Goal: Task Accomplishment & Management: Manage account settings

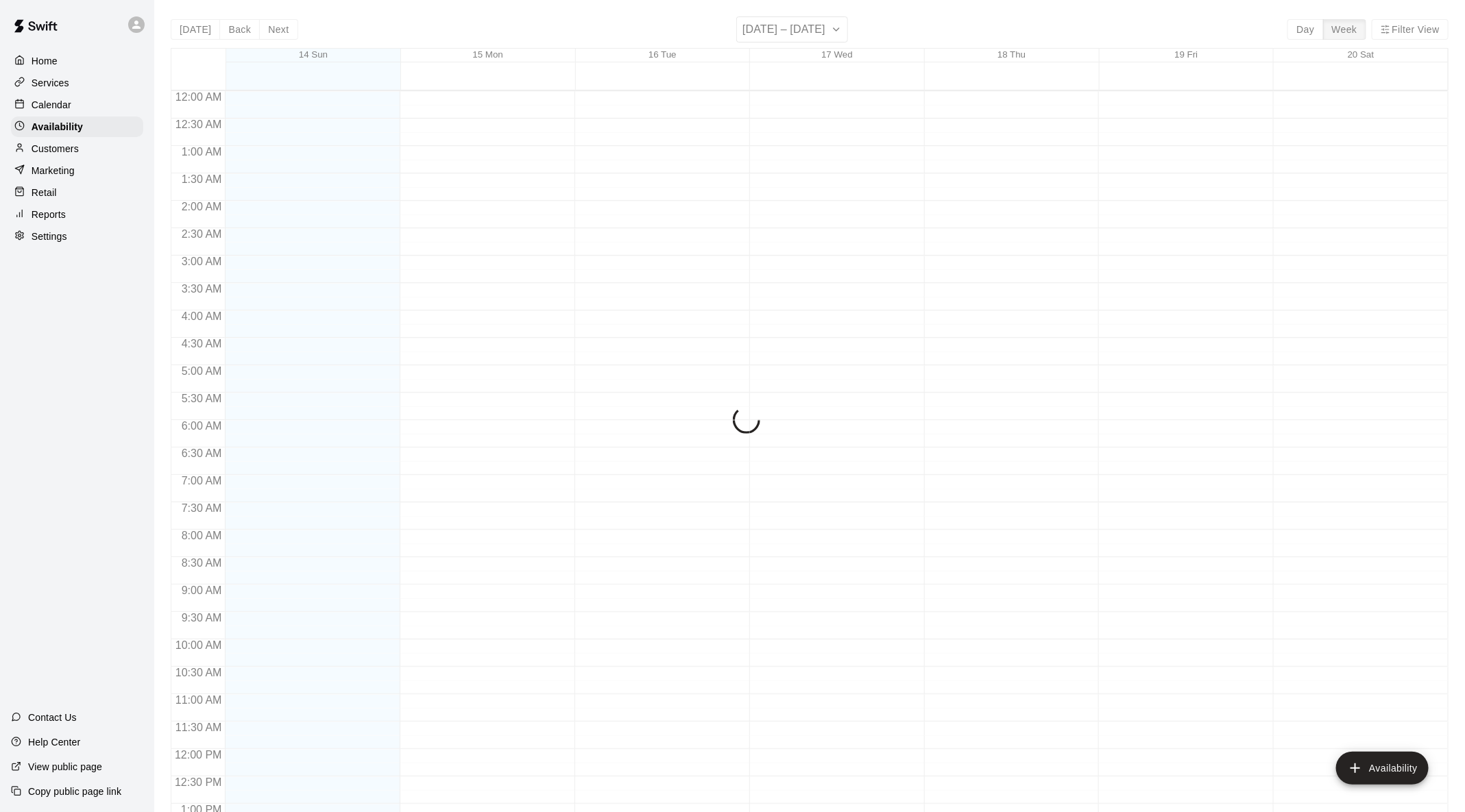
scroll to position [578, 0]
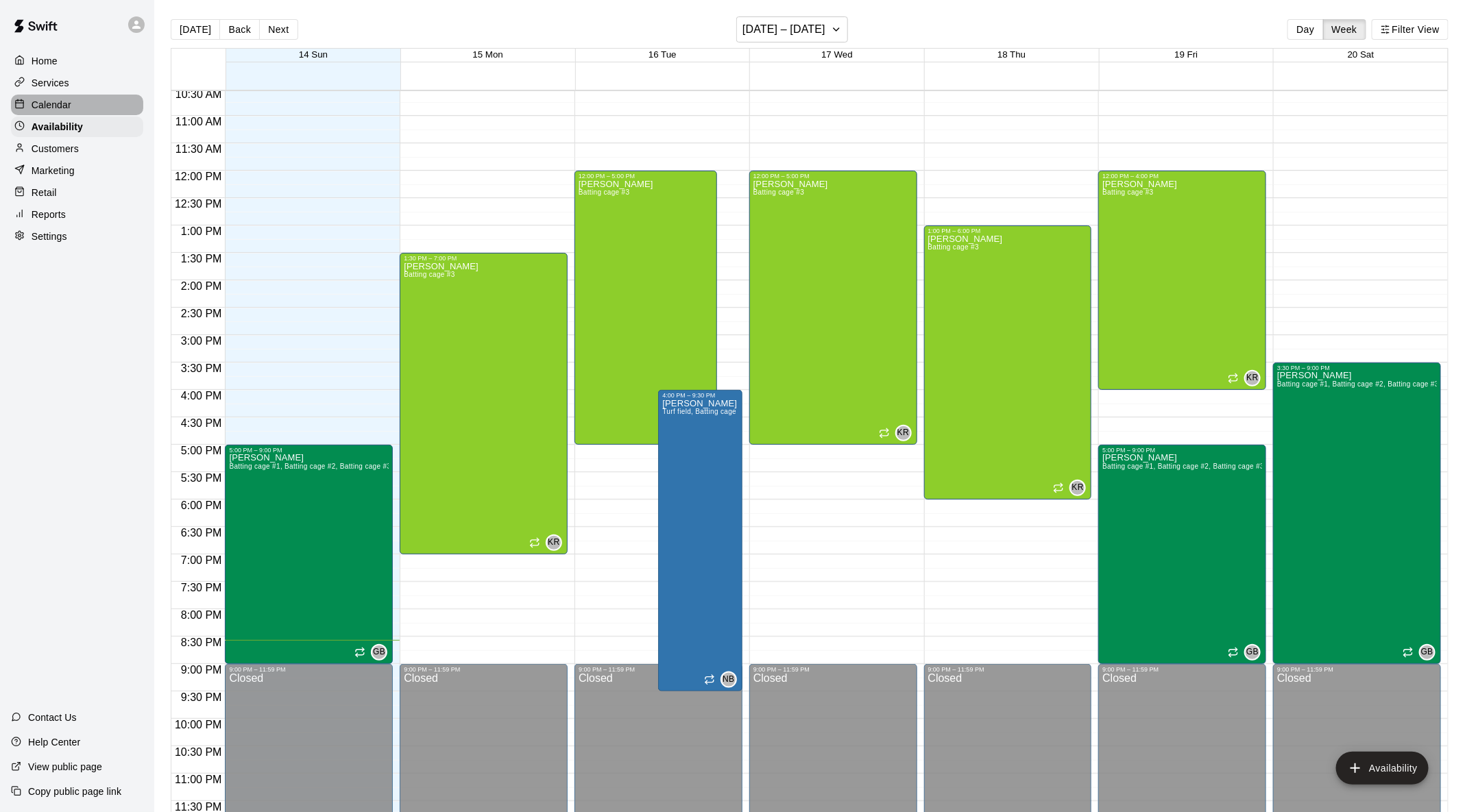
click at [56, 95] on div "Calendar" at bounding box center [76, 104] width 132 height 20
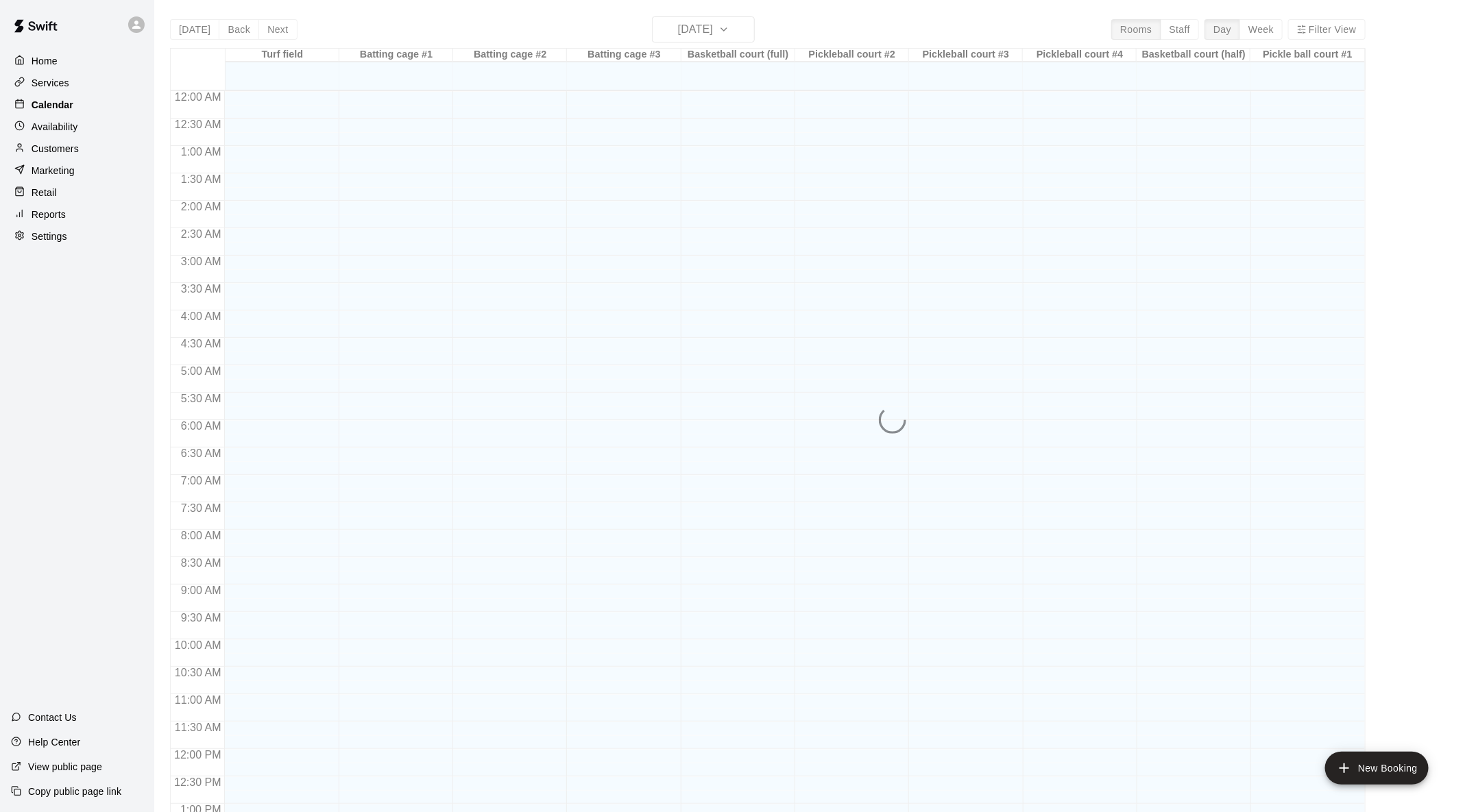
scroll to position [537, 0]
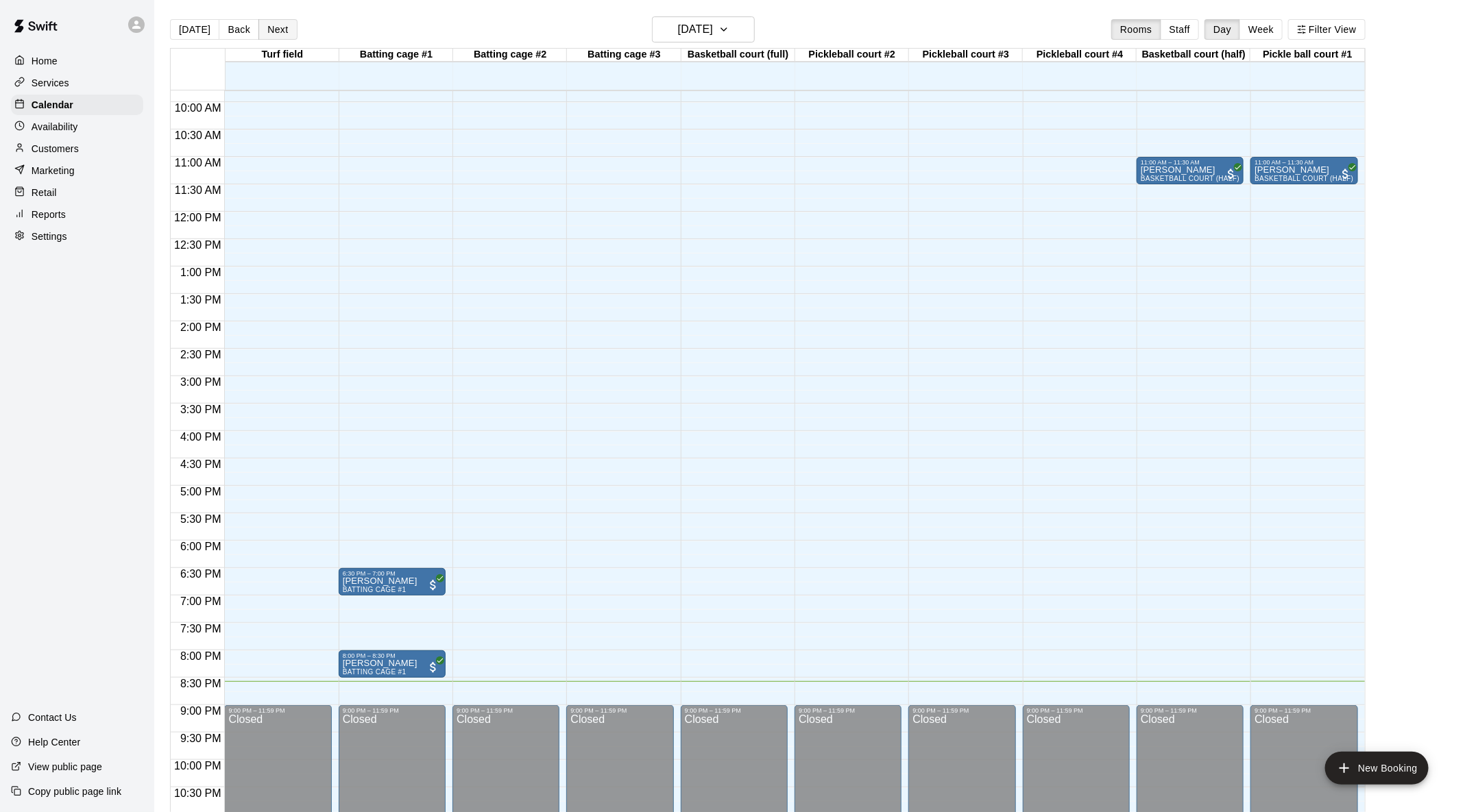
click at [272, 34] on button "Next" at bounding box center [277, 29] width 39 height 20
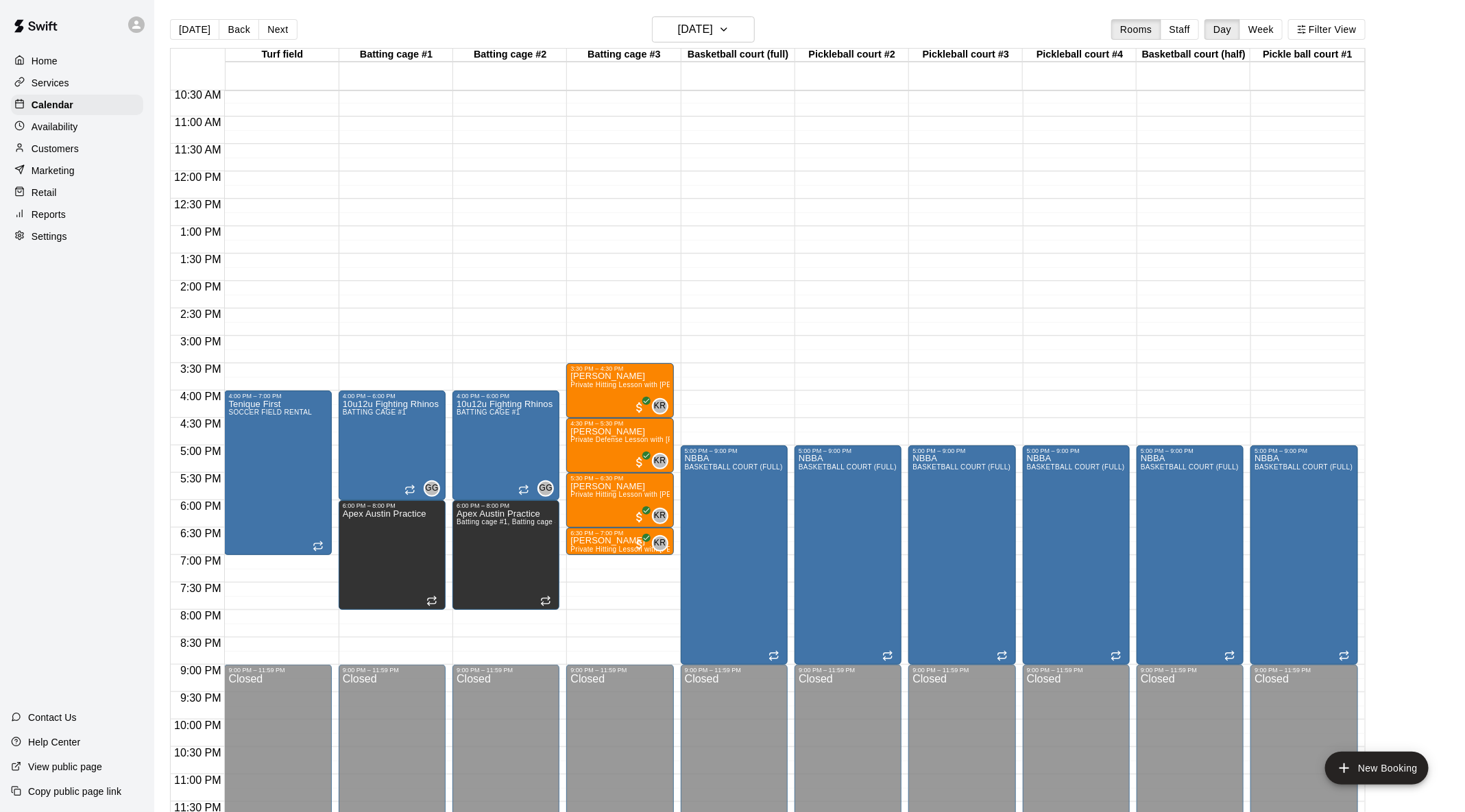
scroll to position [578, 0]
click at [267, 29] on button "Next" at bounding box center [277, 29] width 39 height 20
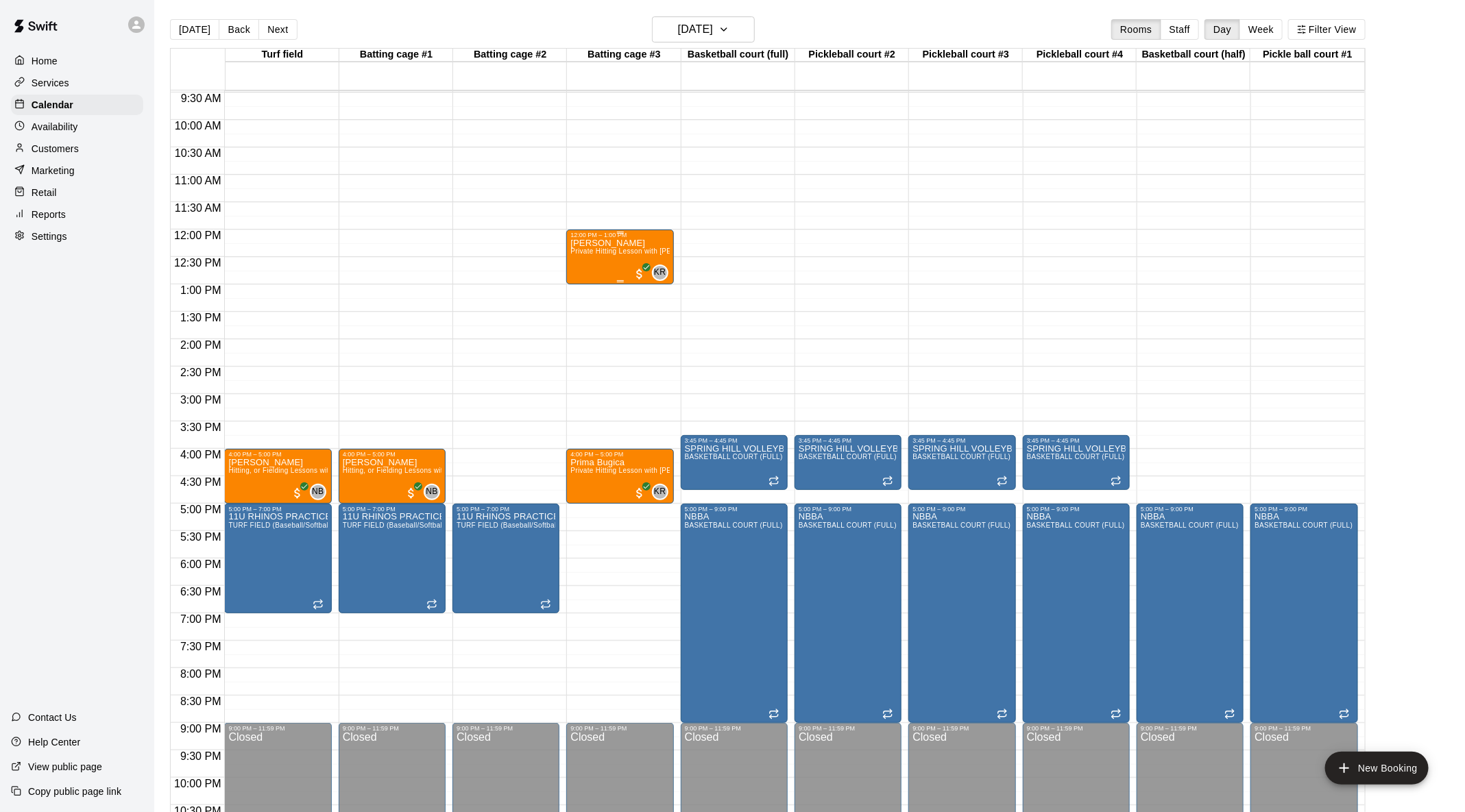
scroll to position [508, 0]
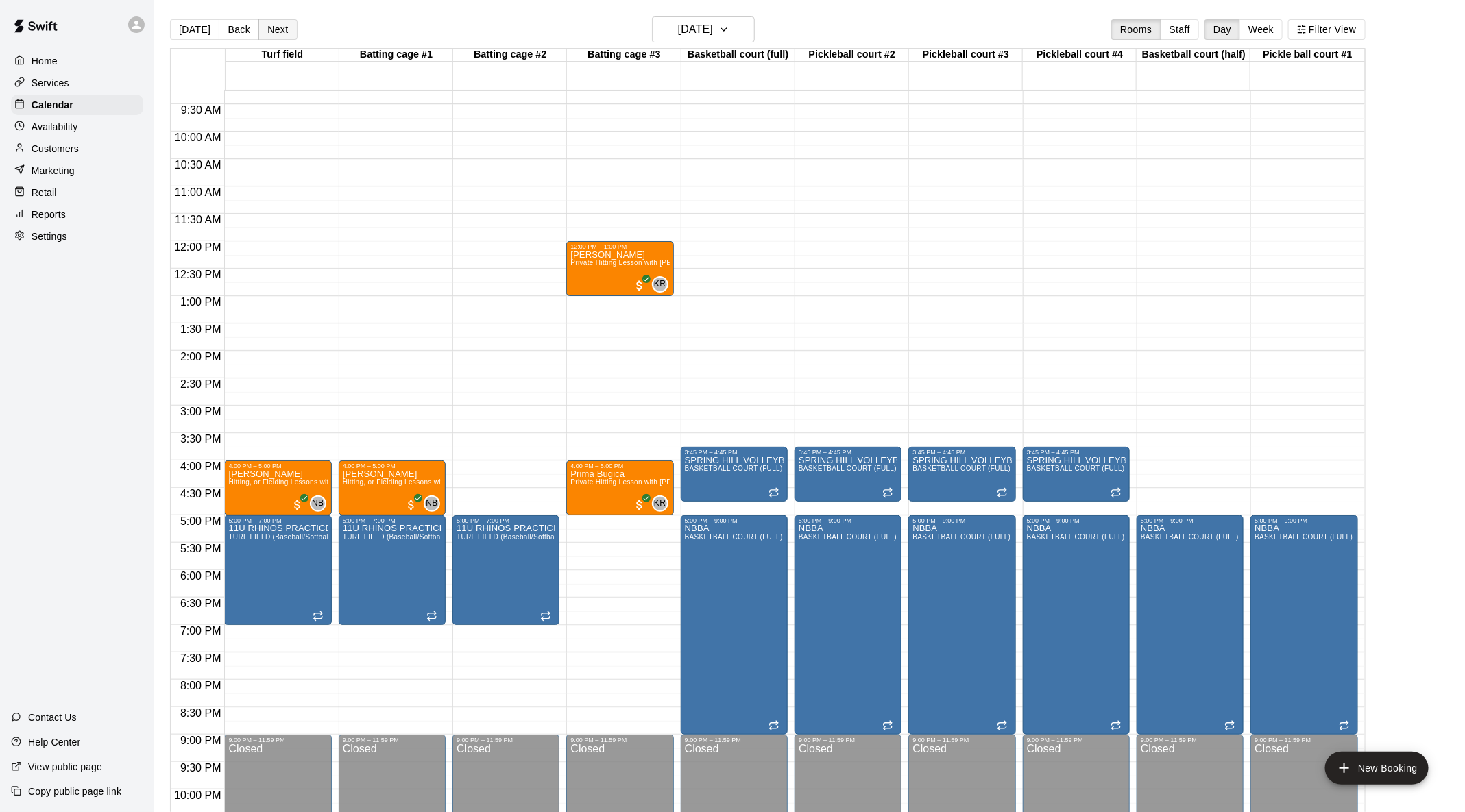
click at [280, 34] on button "Next" at bounding box center [277, 29] width 39 height 20
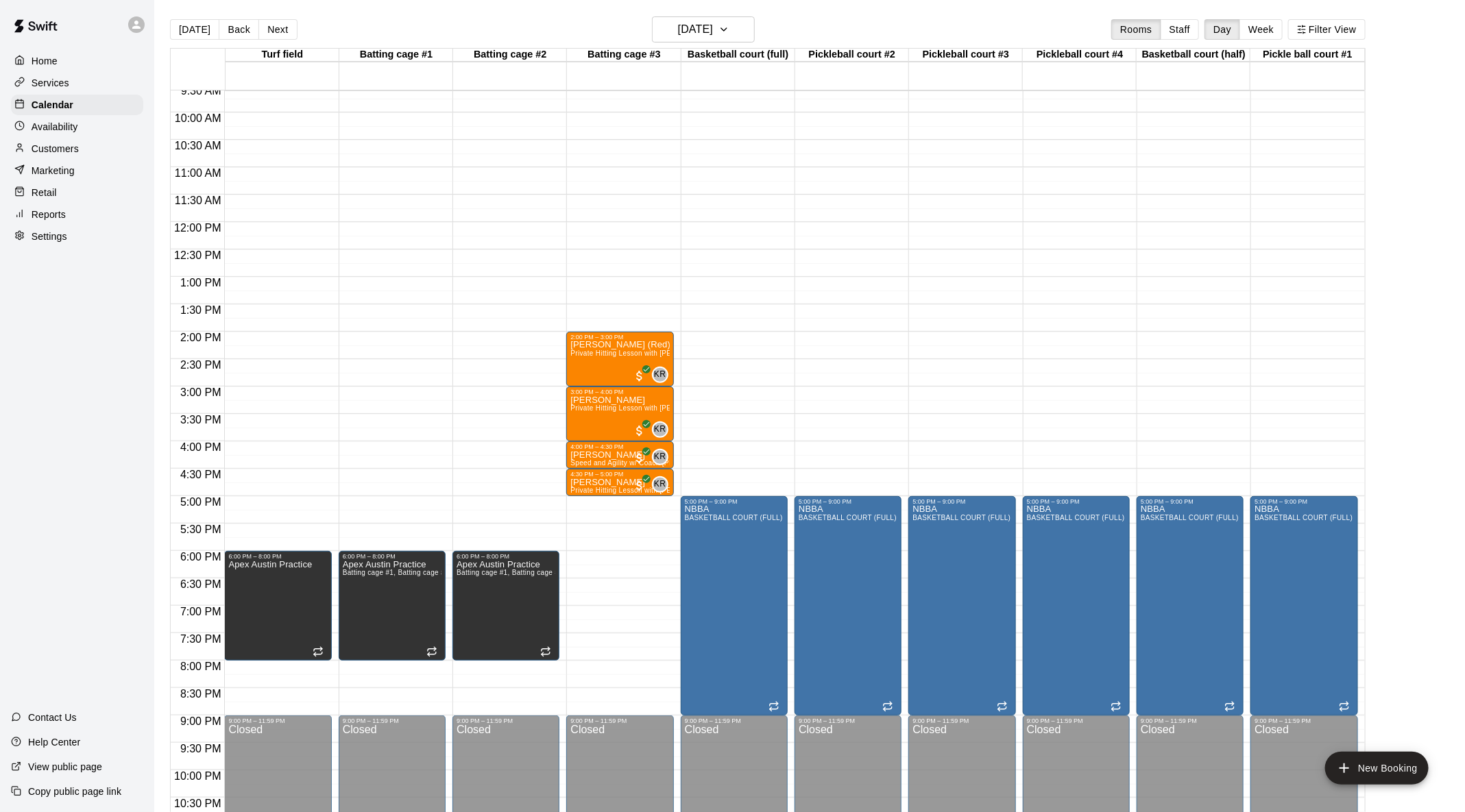
scroll to position [537, 0]
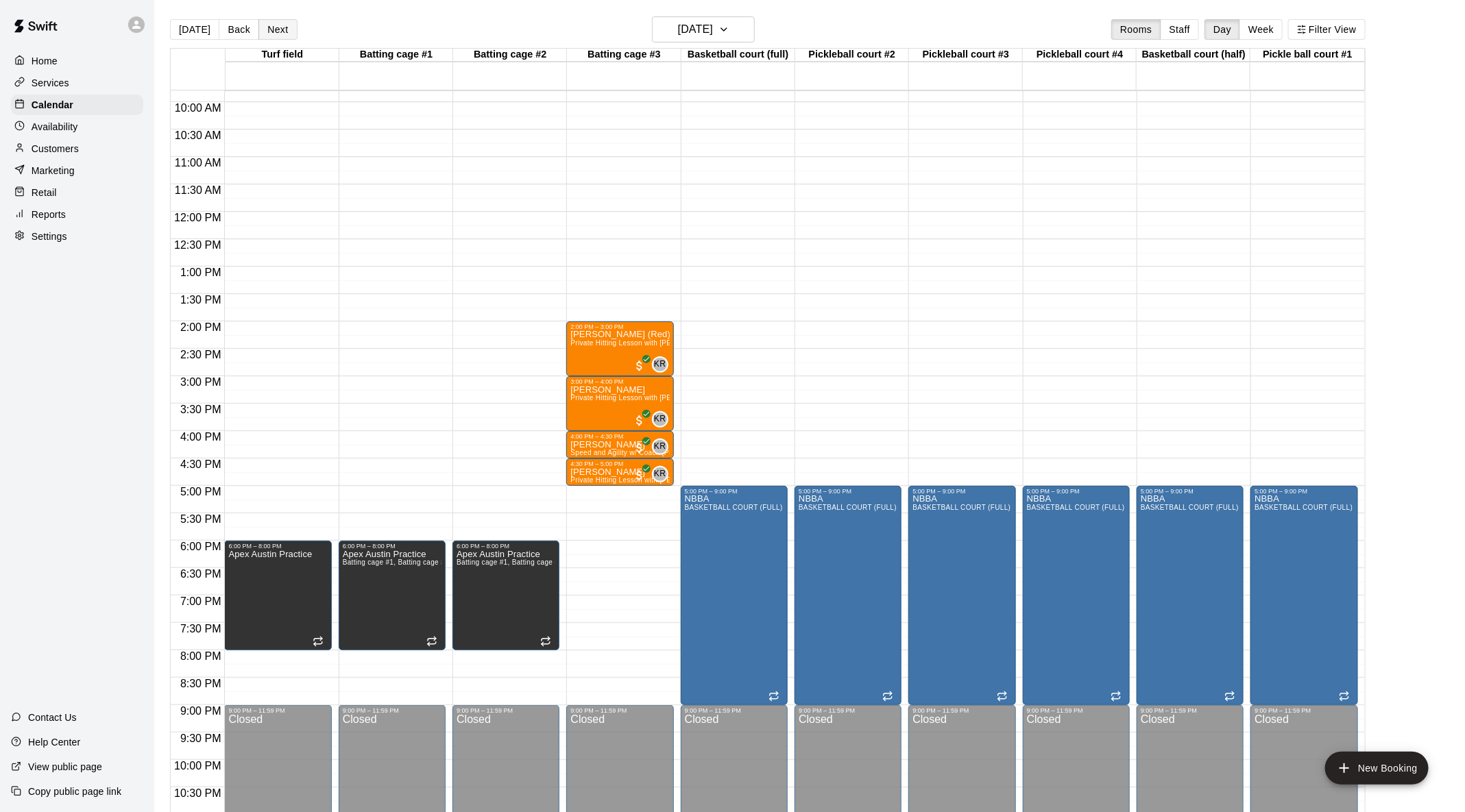
click at [276, 26] on button "Next" at bounding box center [277, 29] width 39 height 20
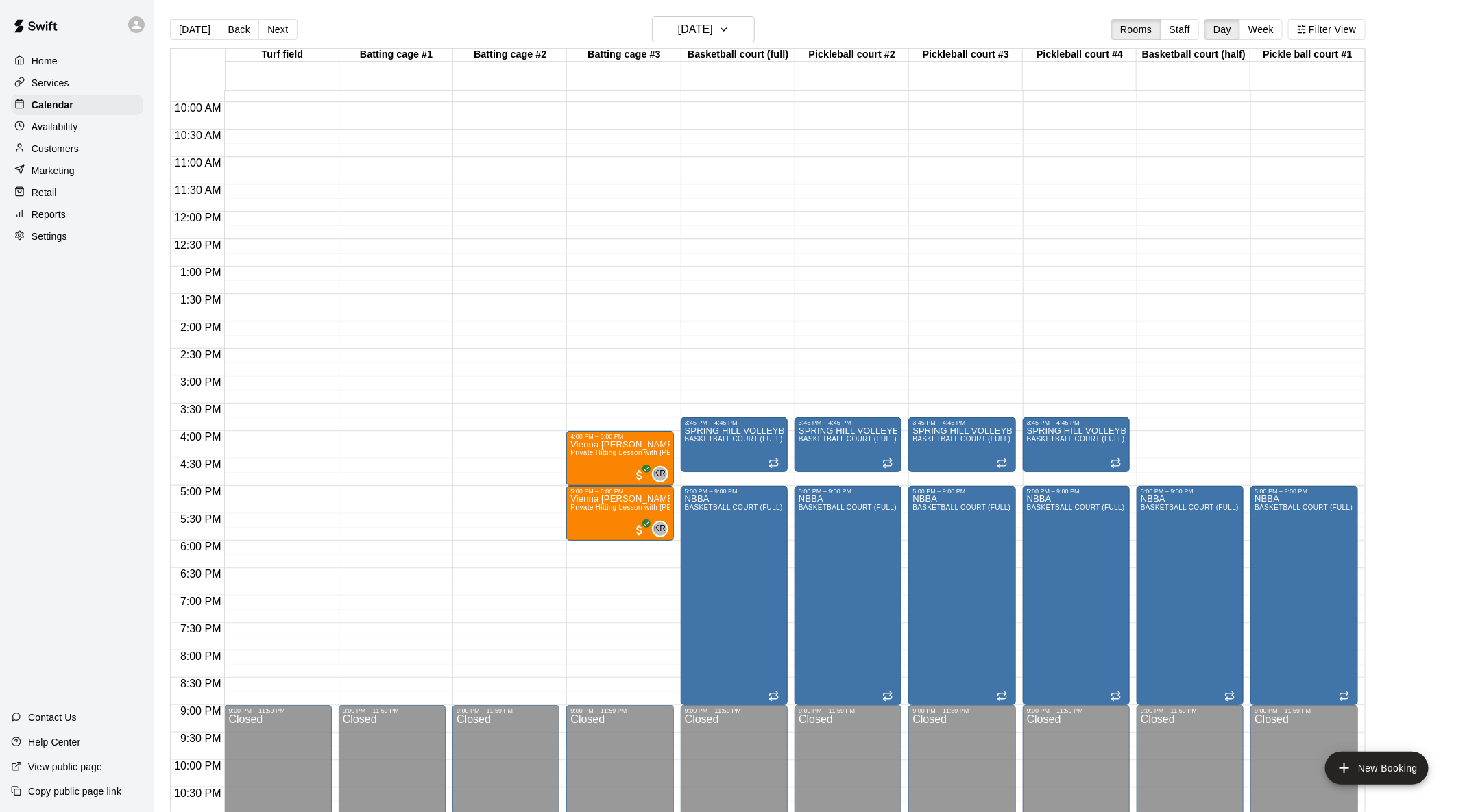
scroll to position [559, 0]
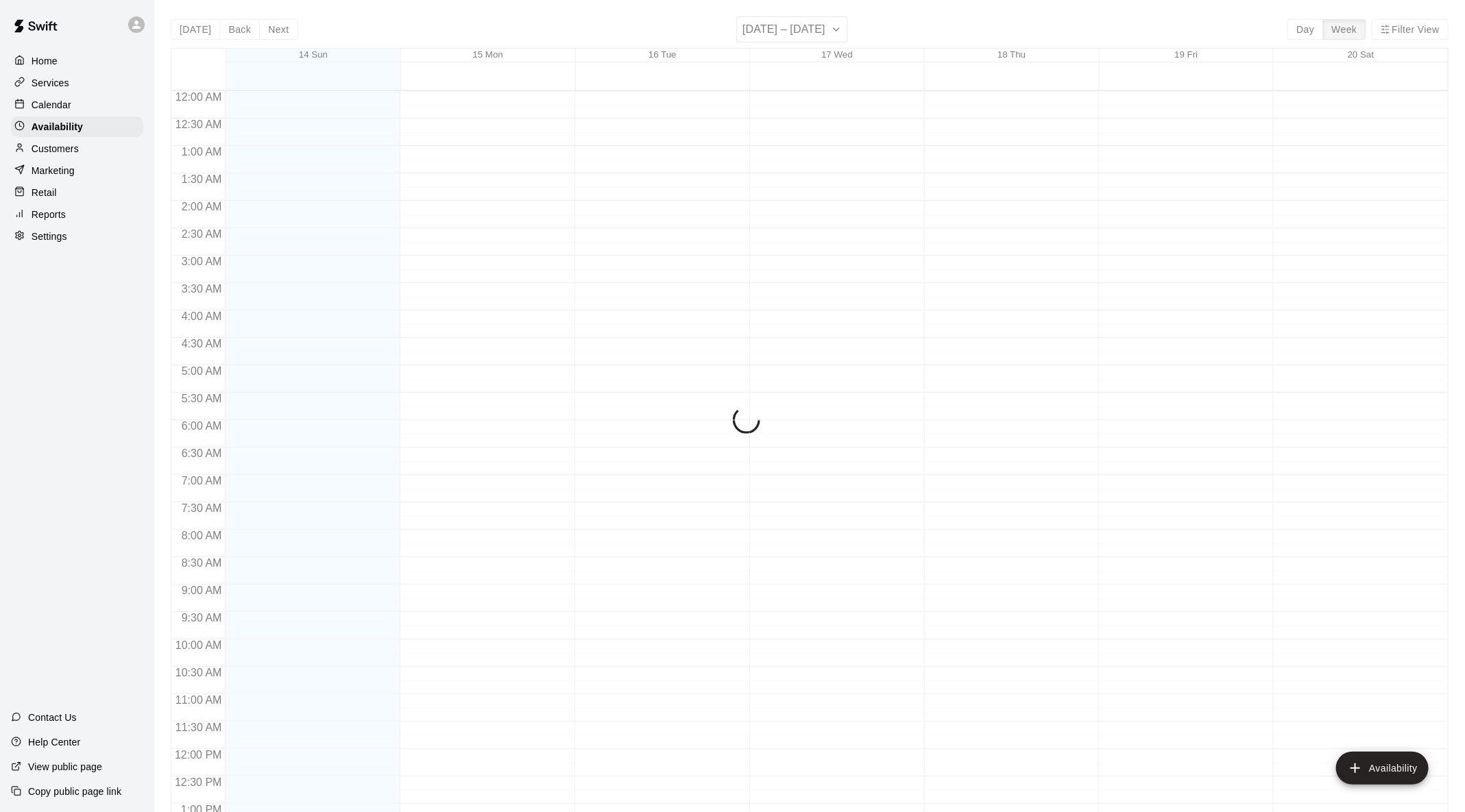
scroll to position [578, 0]
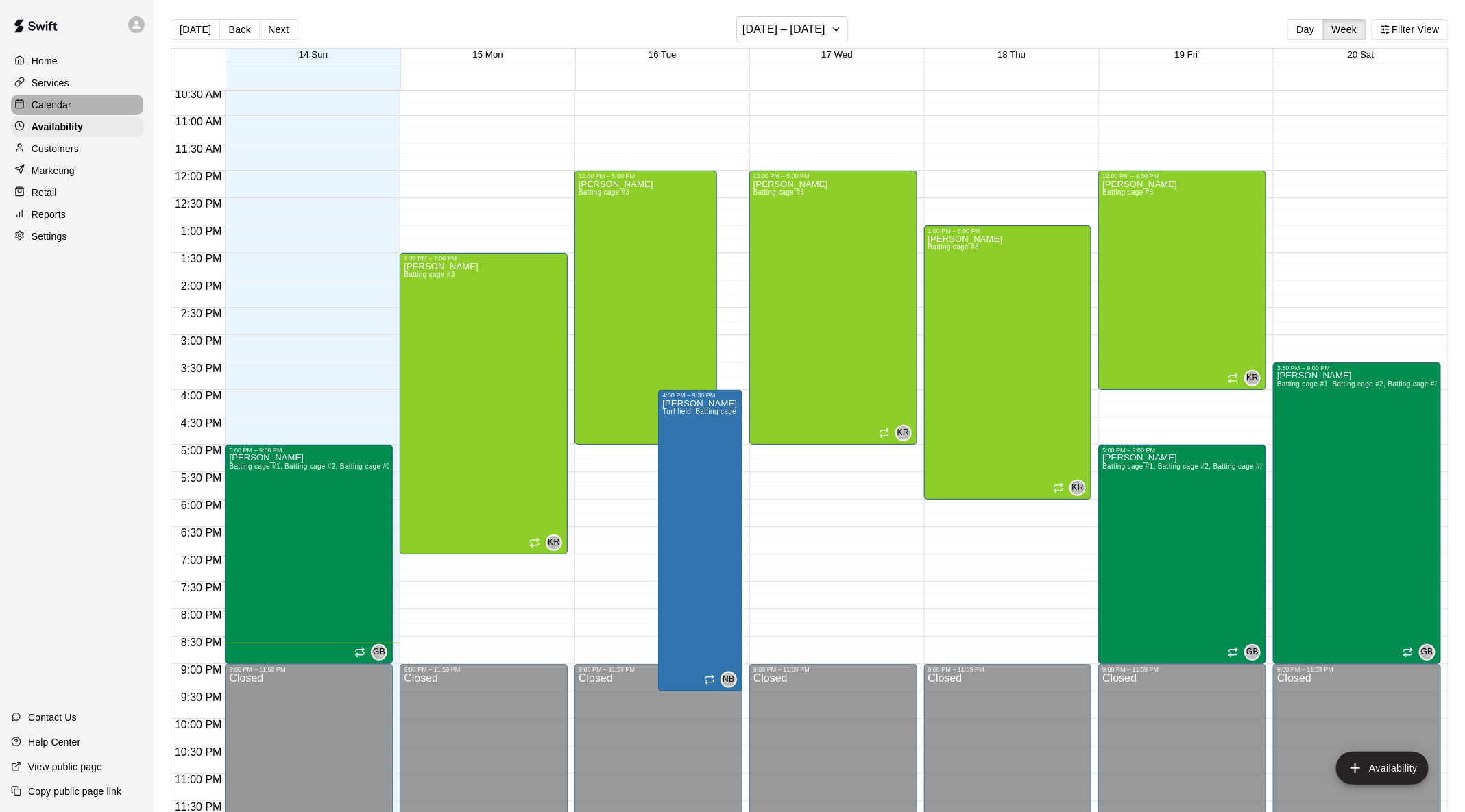
click at [88, 106] on div "Calendar" at bounding box center [76, 104] width 132 height 20
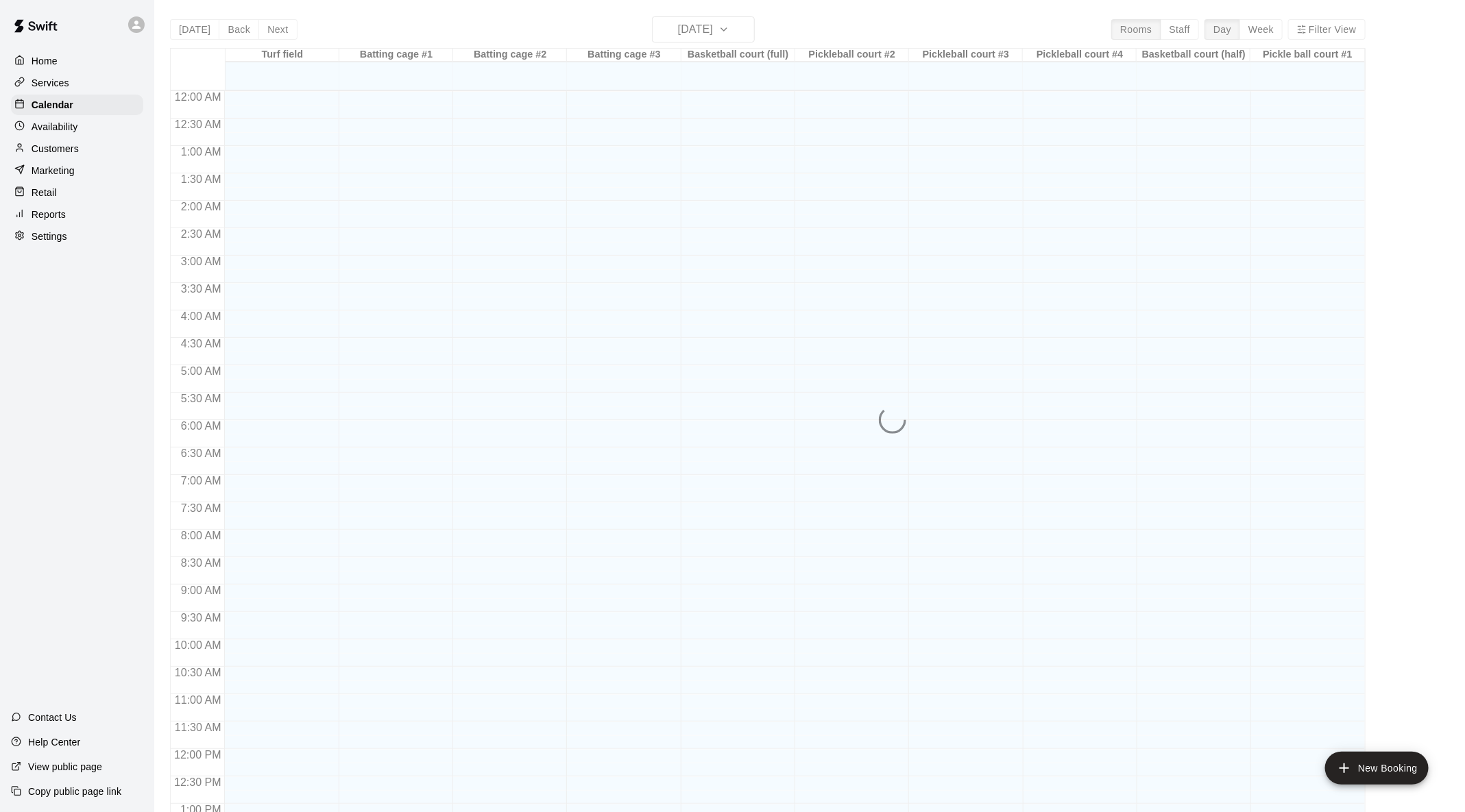
scroll to position [537, 0]
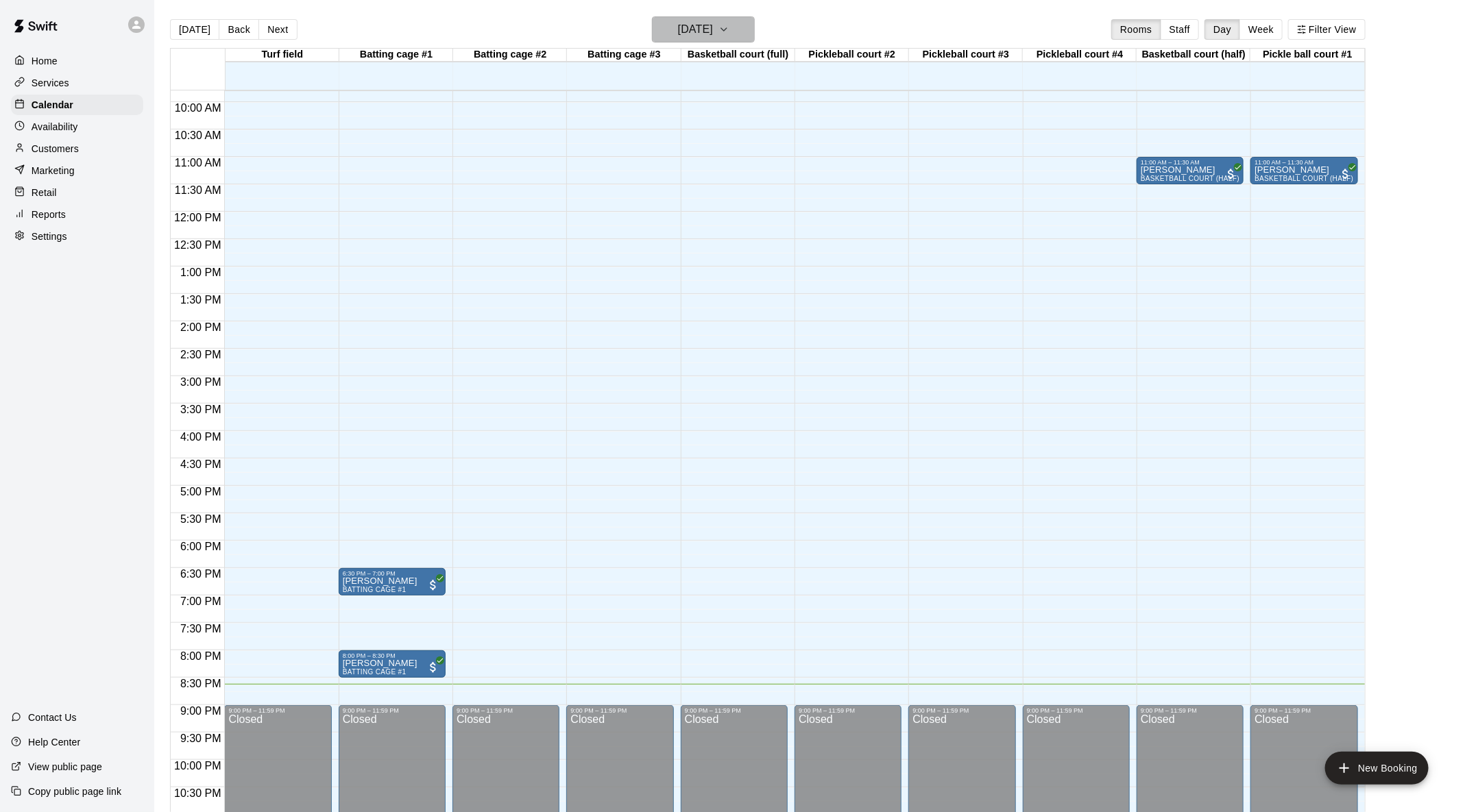
click at [735, 37] on button "[DATE]" at bounding box center [703, 30] width 103 height 26
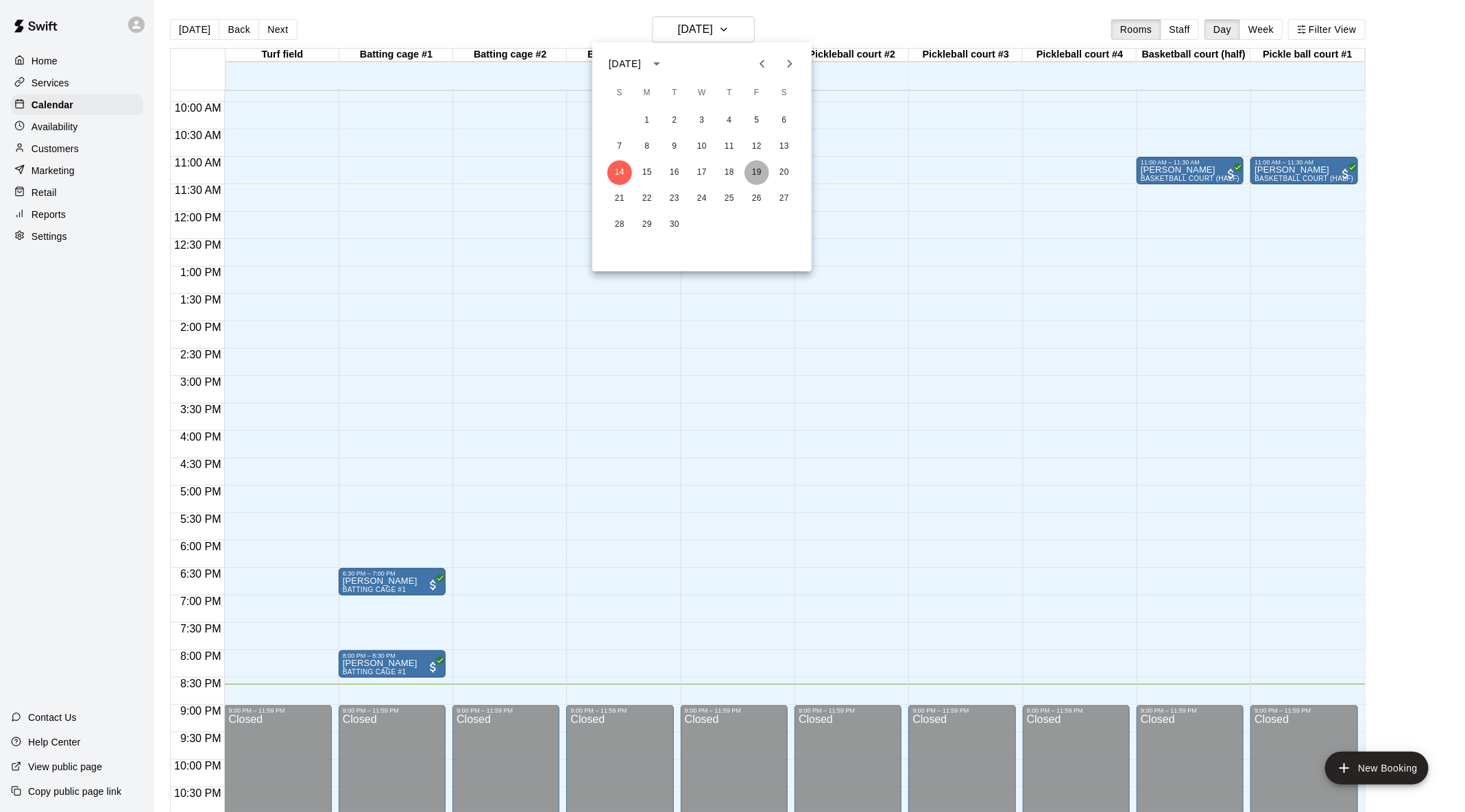
click at [757, 173] on button "19" at bounding box center [756, 173] width 25 height 25
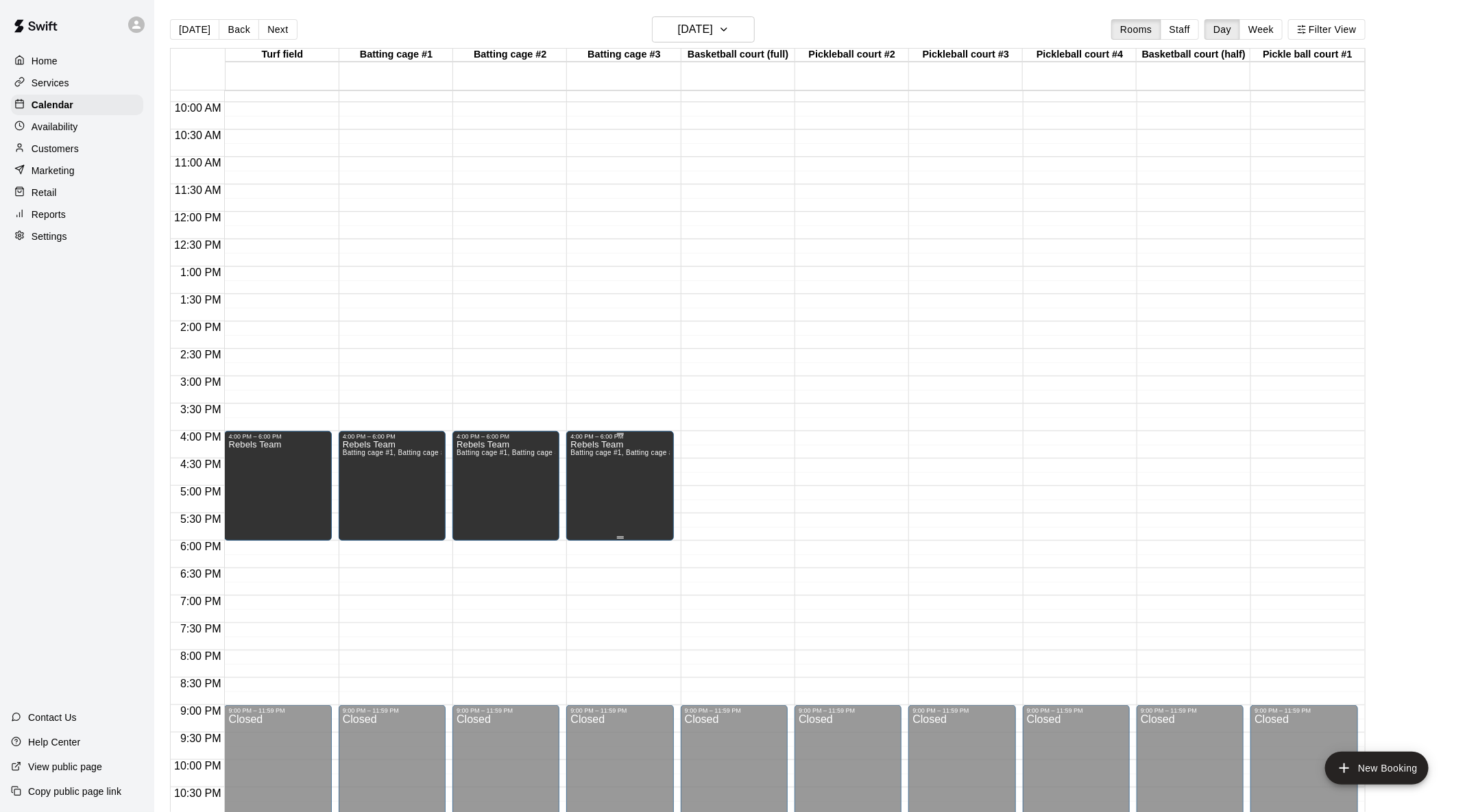
click at [582, 488] on icon "delete" at bounding box center [584, 487] width 10 height 12
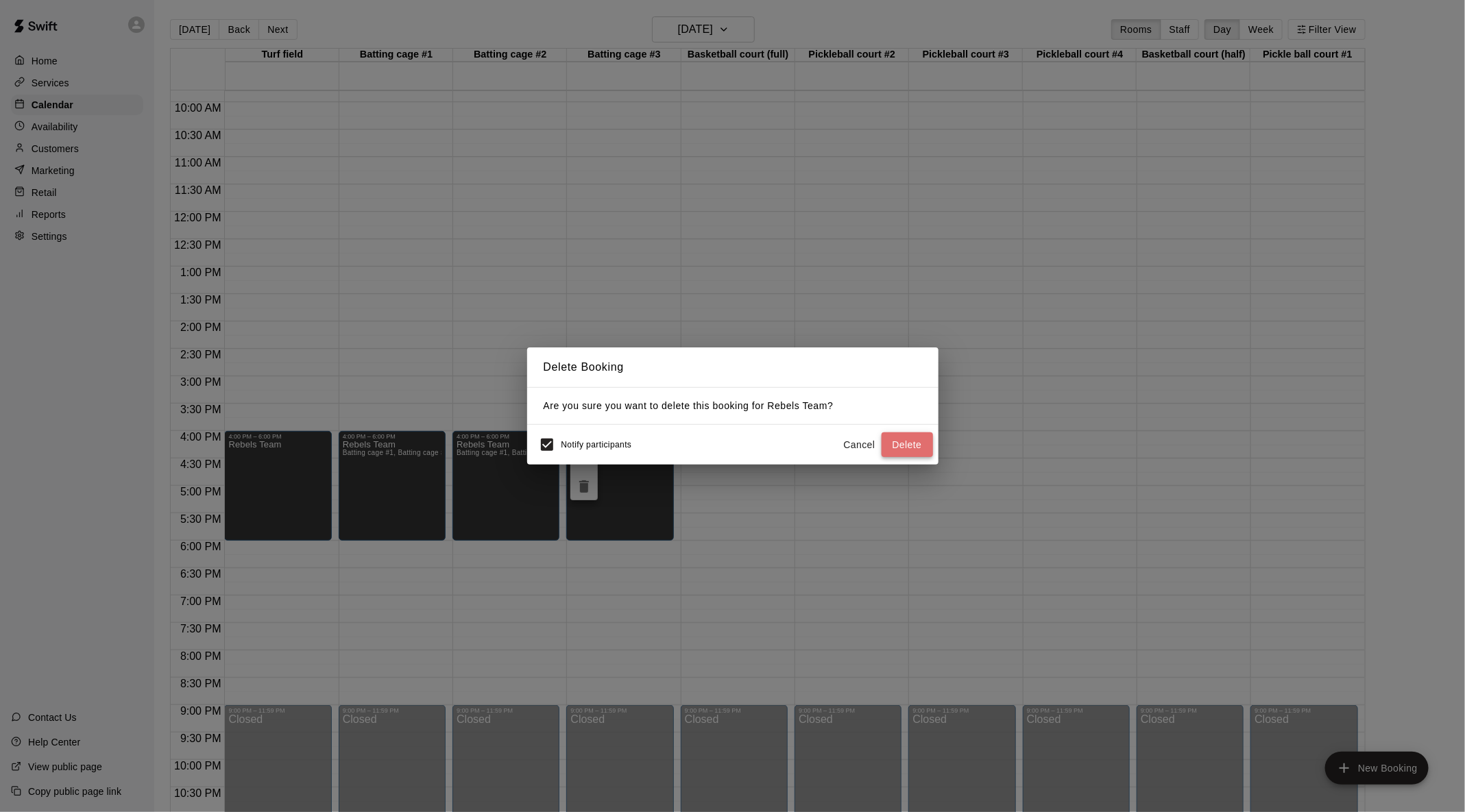
click at [921, 443] on button "Delete" at bounding box center [907, 444] width 51 height 25
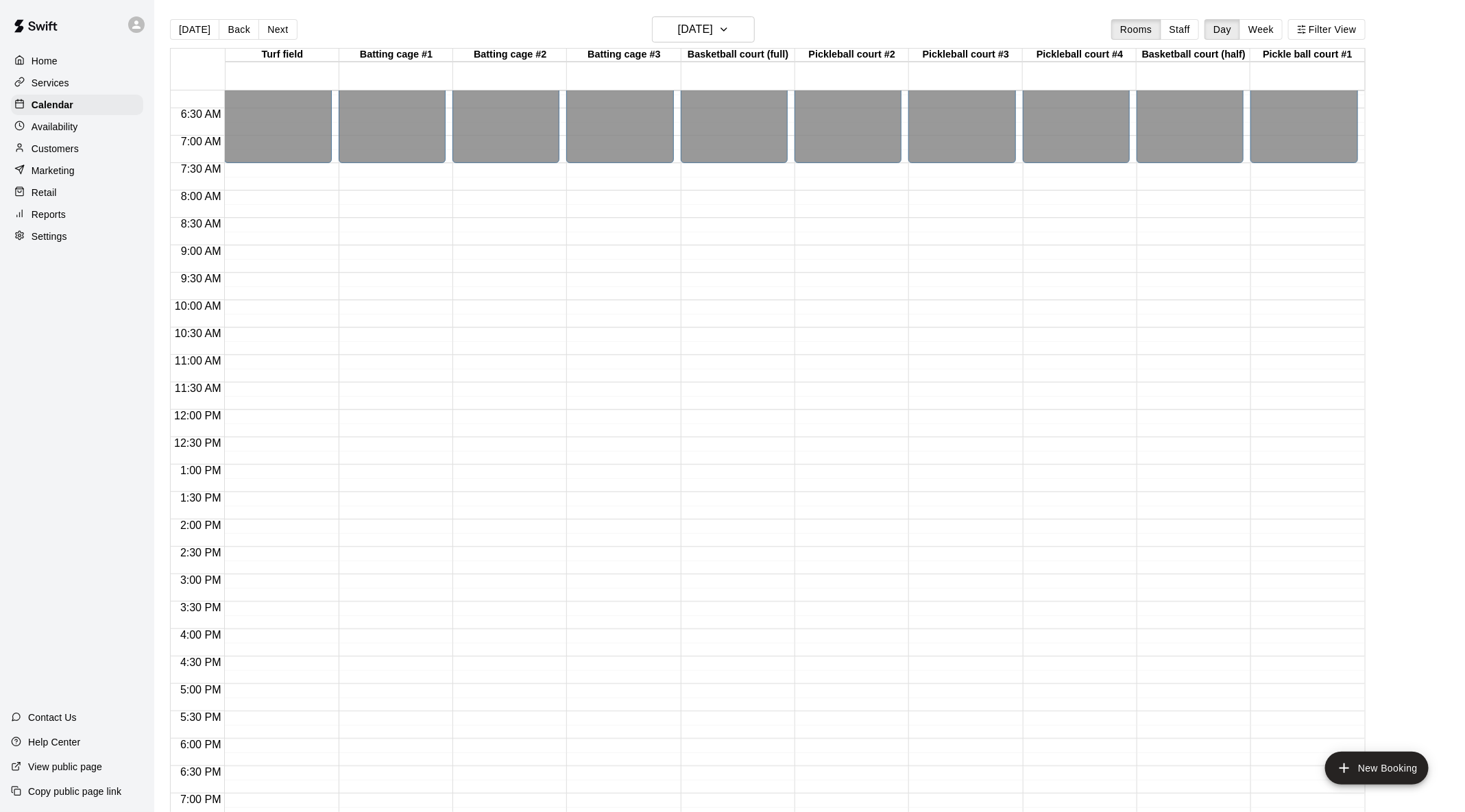
scroll to position [331, 0]
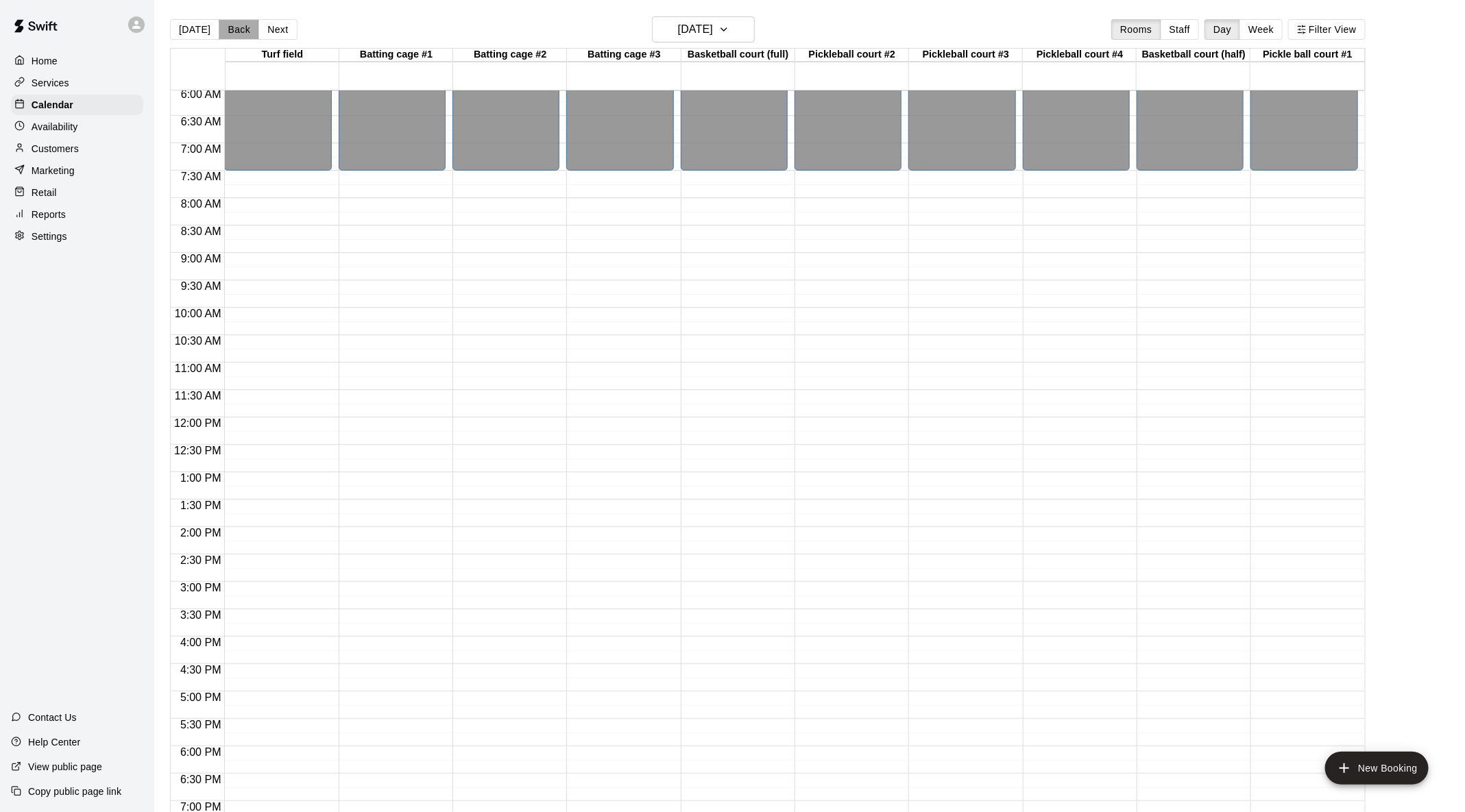
click at [221, 24] on button "Back" at bounding box center [238, 29] width 40 height 20
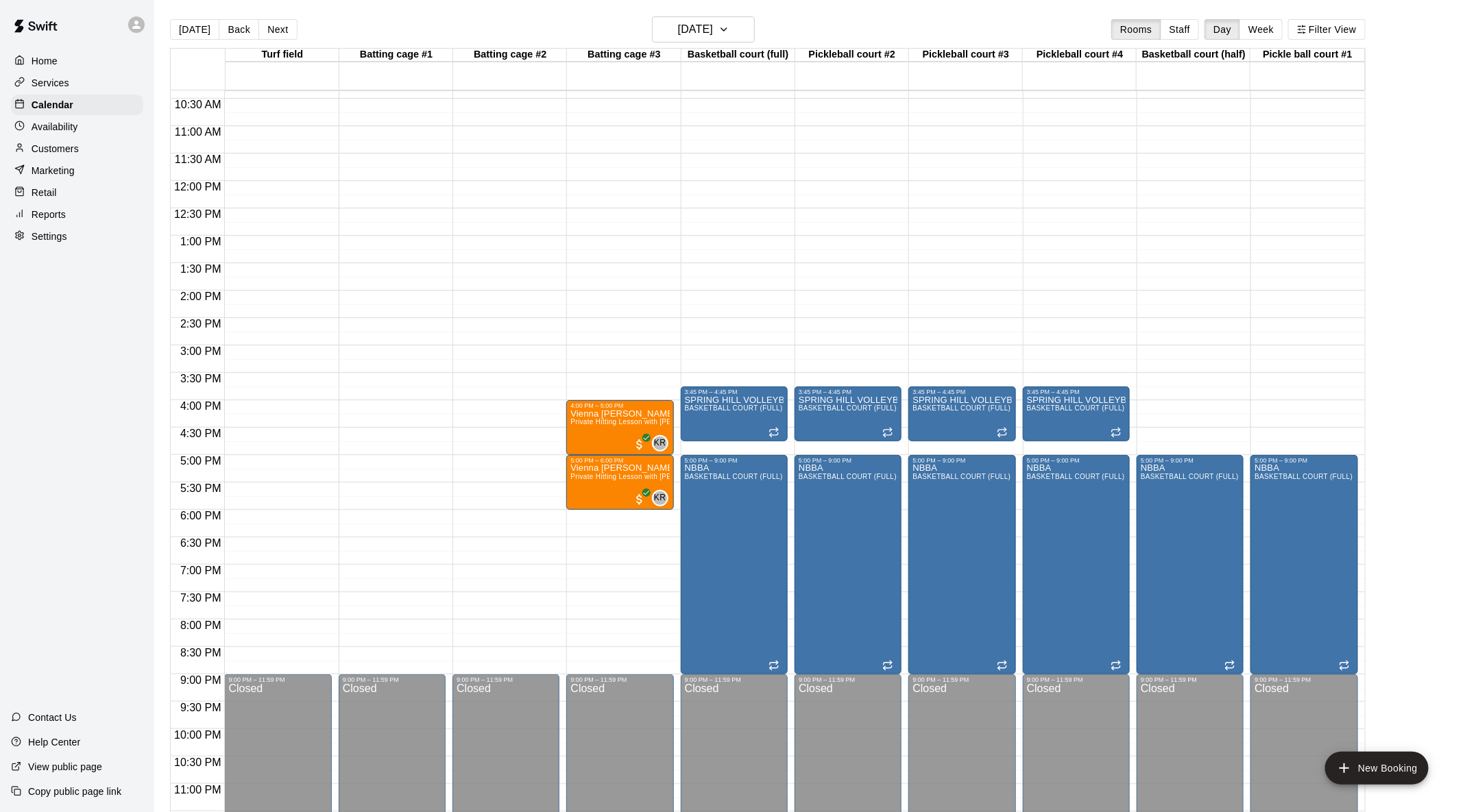
scroll to position [578, 0]
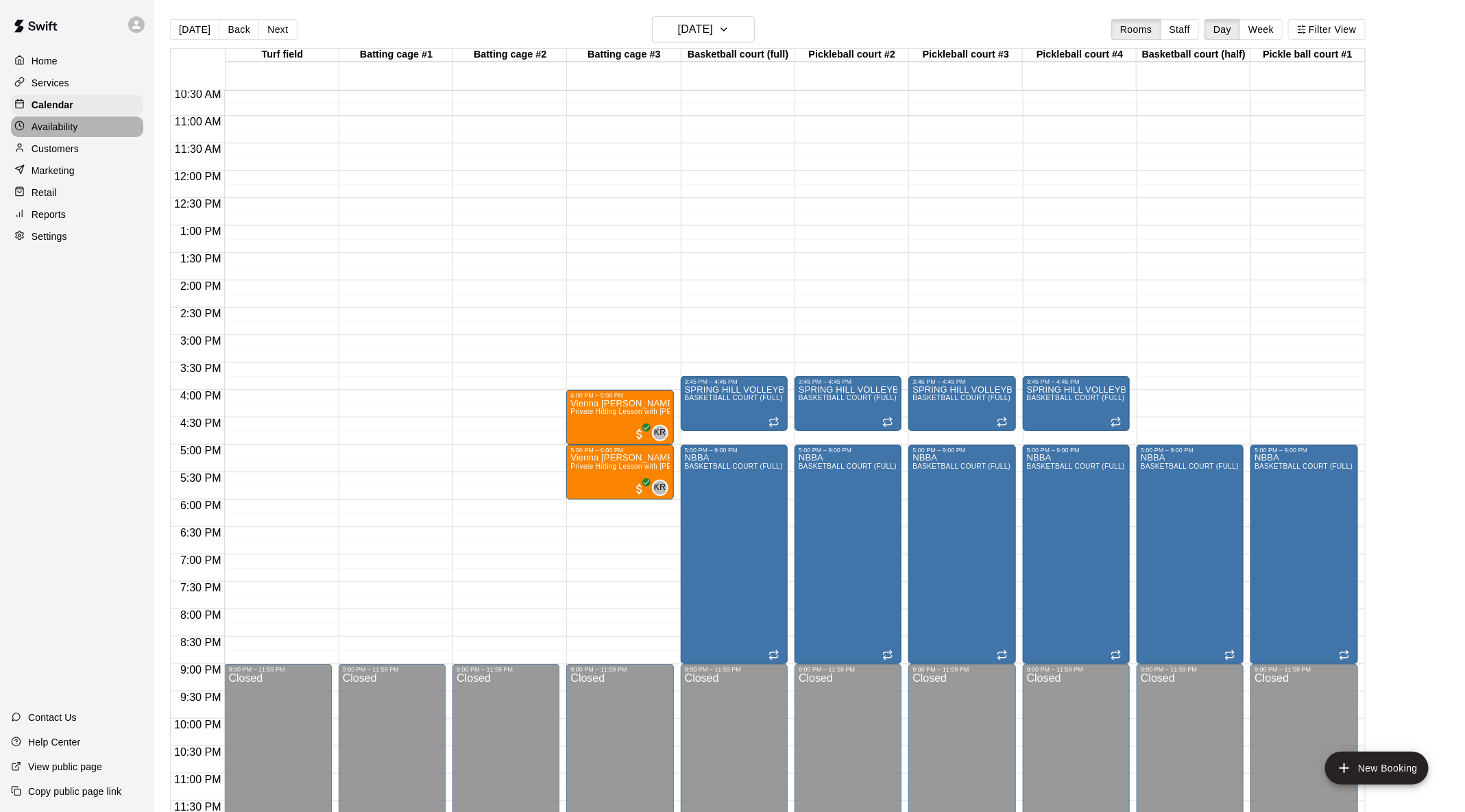
click at [101, 126] on div "Availability" at bounding box center [76, 126] width 132 height 20
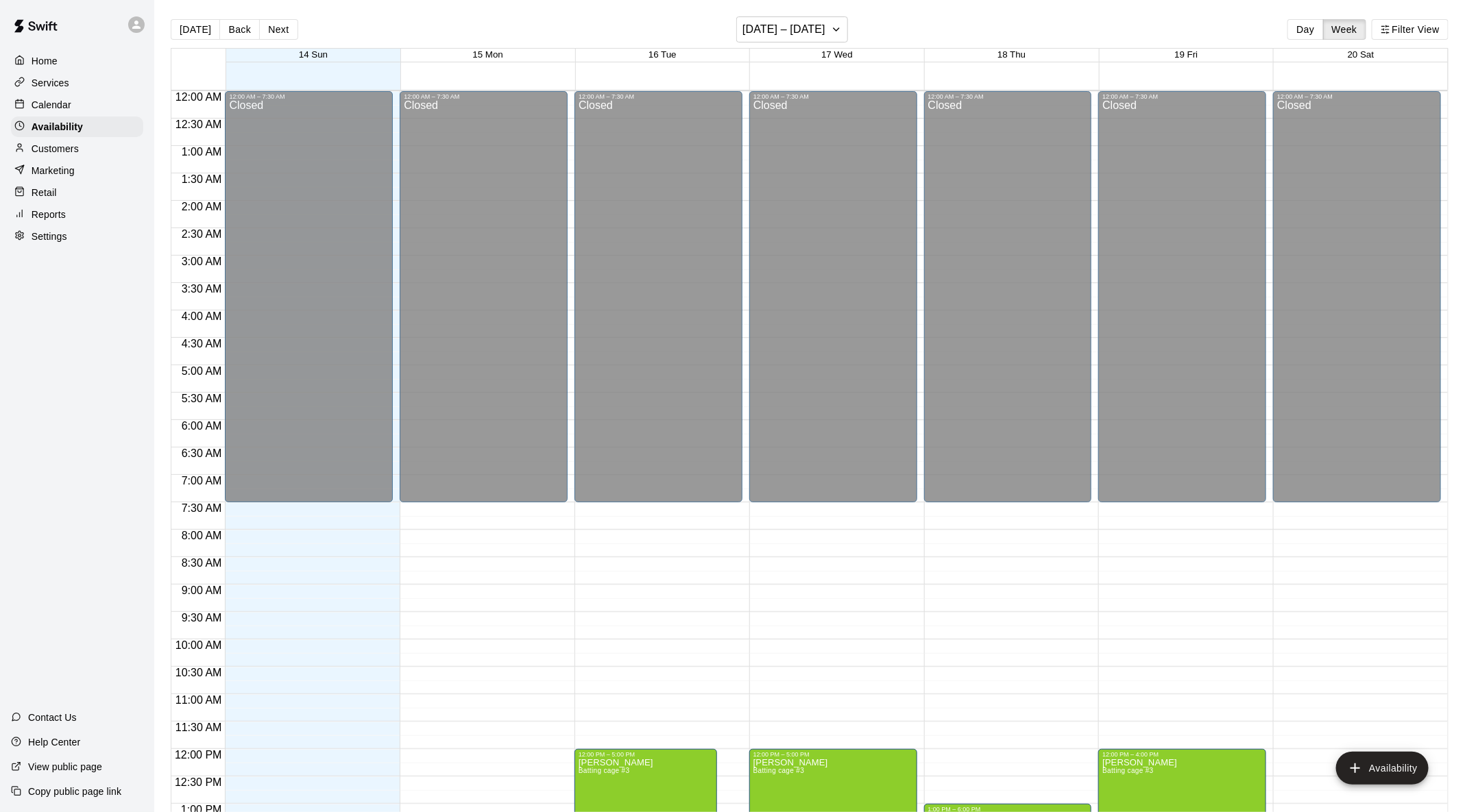
scroll to position [578, 0]
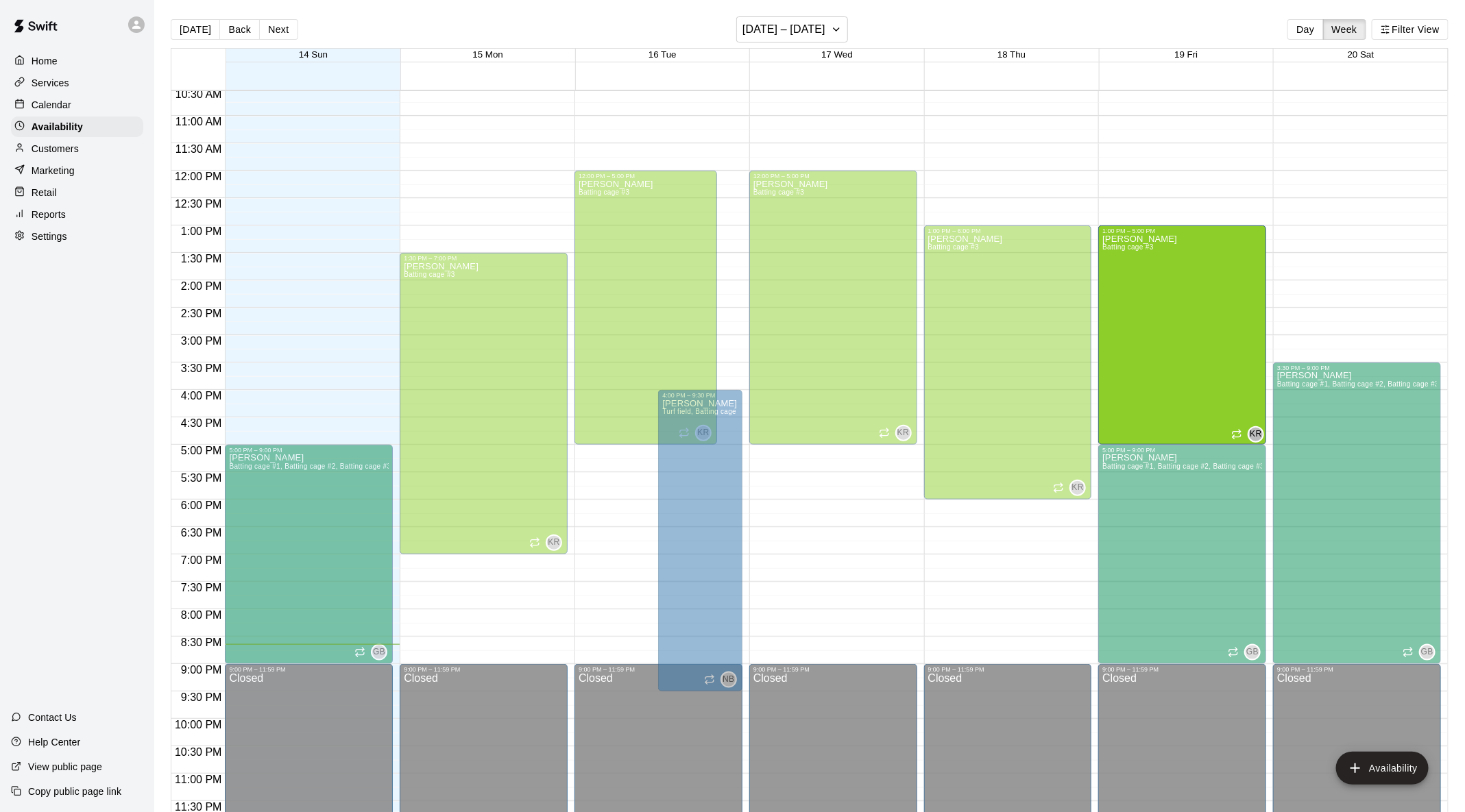
drag, startPoint x: 1164, startPoint y: 264, endPoint x: 1163, endPoint y: 324, distance: 60.0
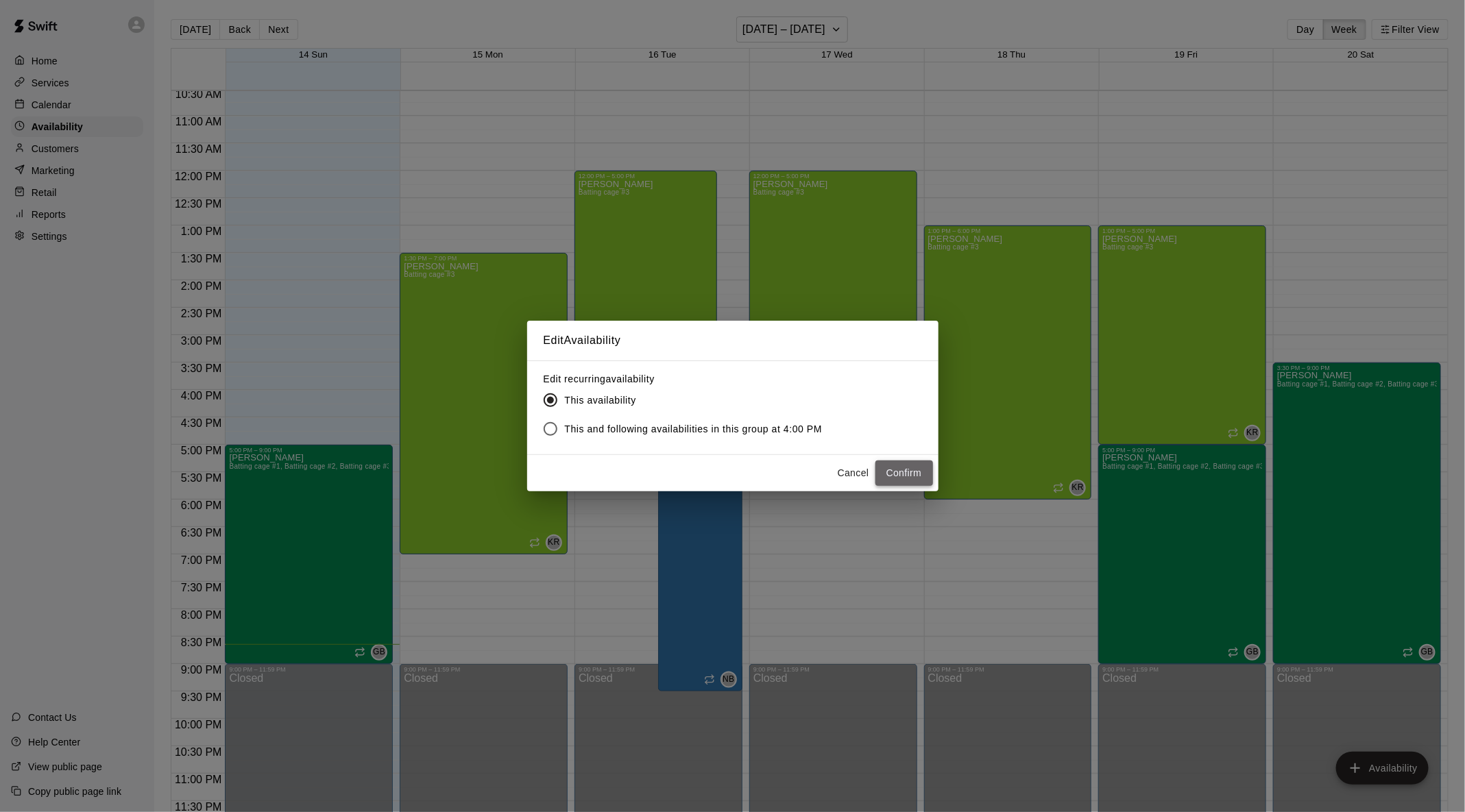
click at [896, 475] on button "Confirm" at bounding box center [904, 472] width 58 height 25
